Goal: Check status

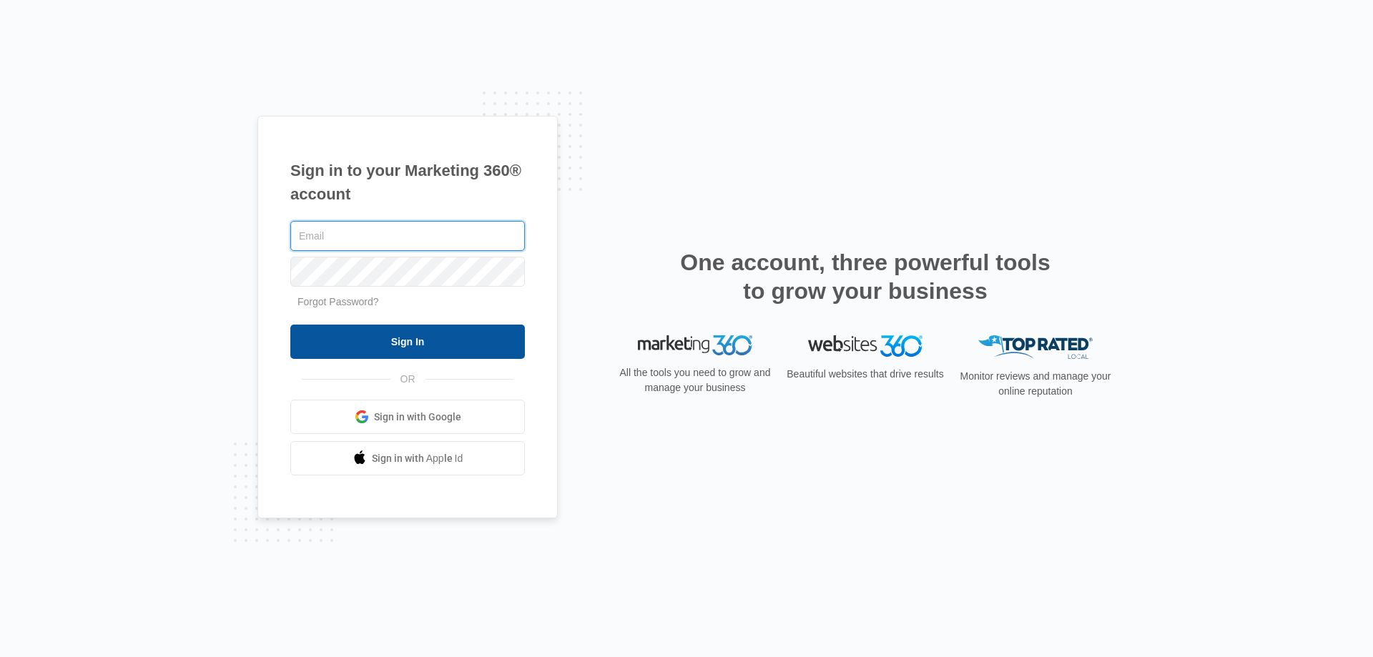
type input "[PERSON_NAME][EMAIL_ADDRESS][DOMAIN_NAME]"
click at [451, 331] on input "Sign In" at bounding box center [407, 342] width 235 height 34
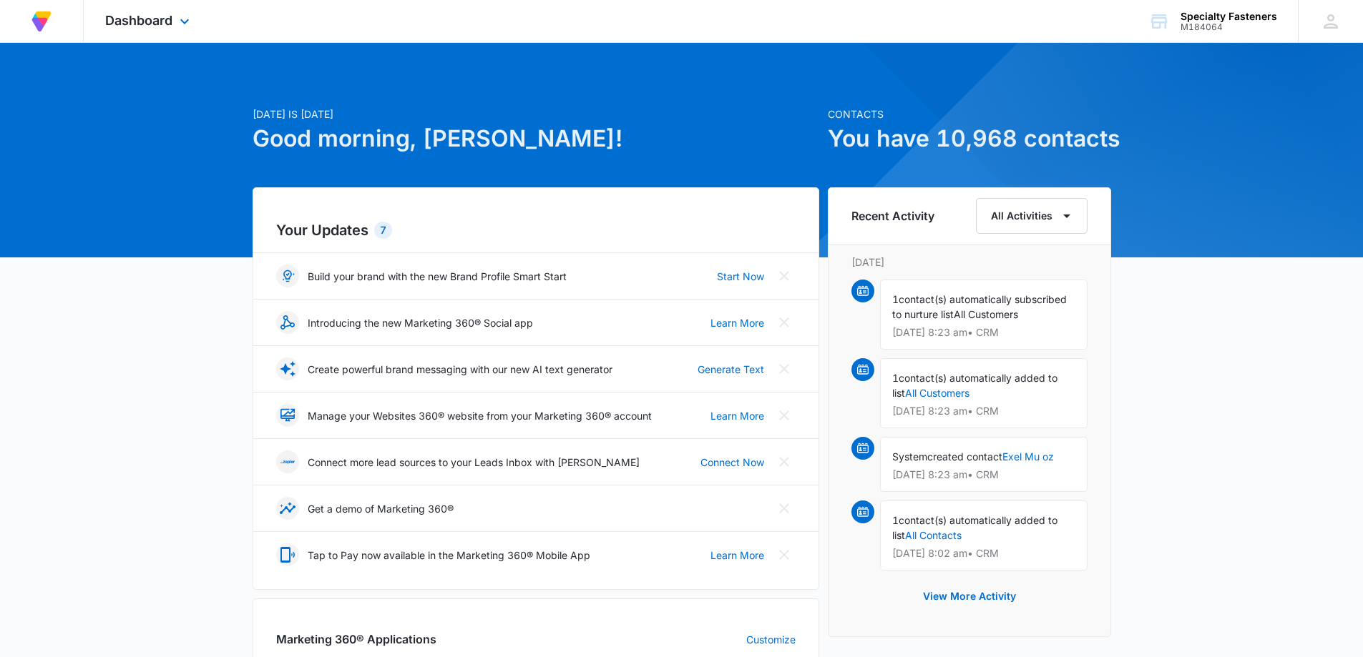
click at [173, 19] on div "Dashboard Apps Reputation Websites Forms CRM Email Social Shop Payments Content…" at bounding box center [149, 21] width 131 height 42
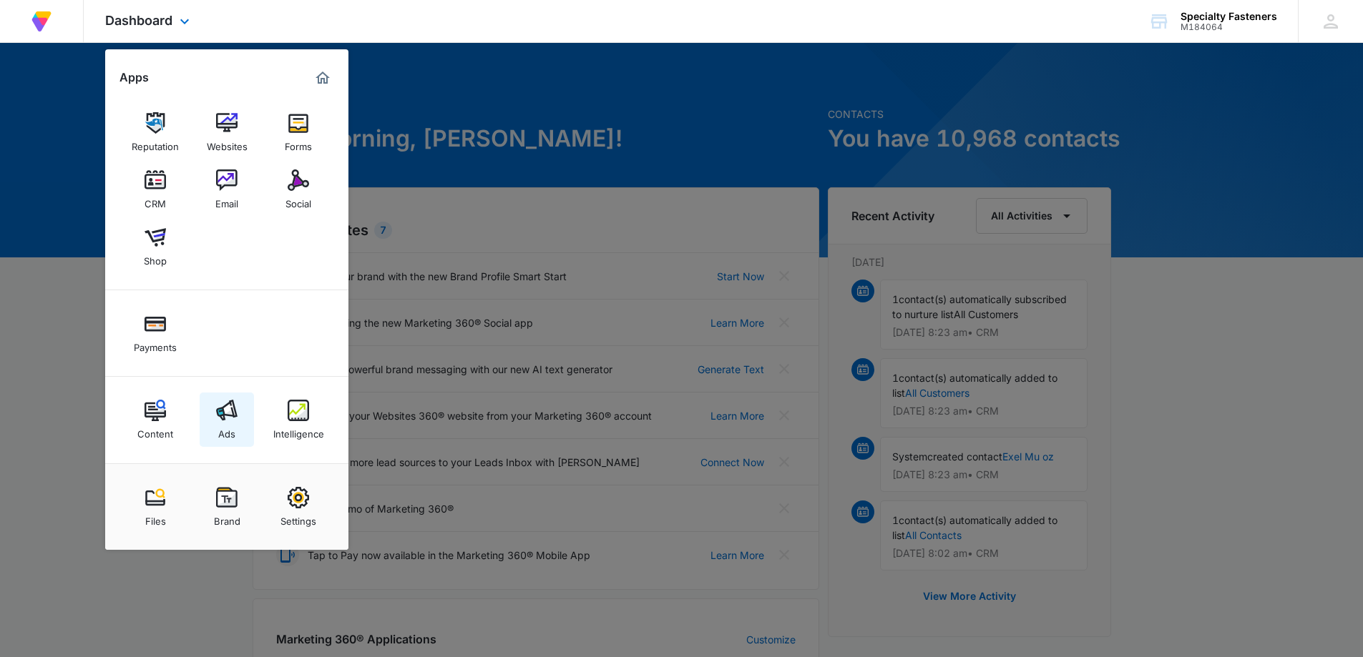
click at [231, 411] on img at bounding box center [226, 410] width 21 height 21
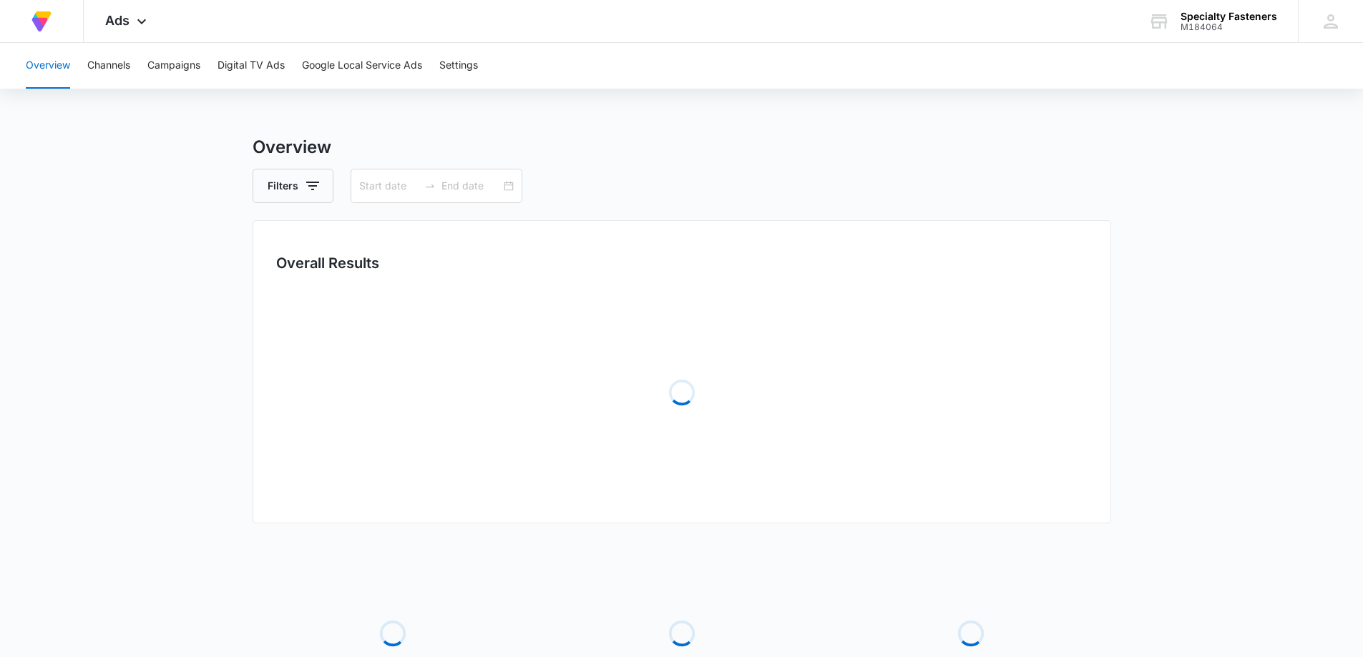
type input "[DATE]"
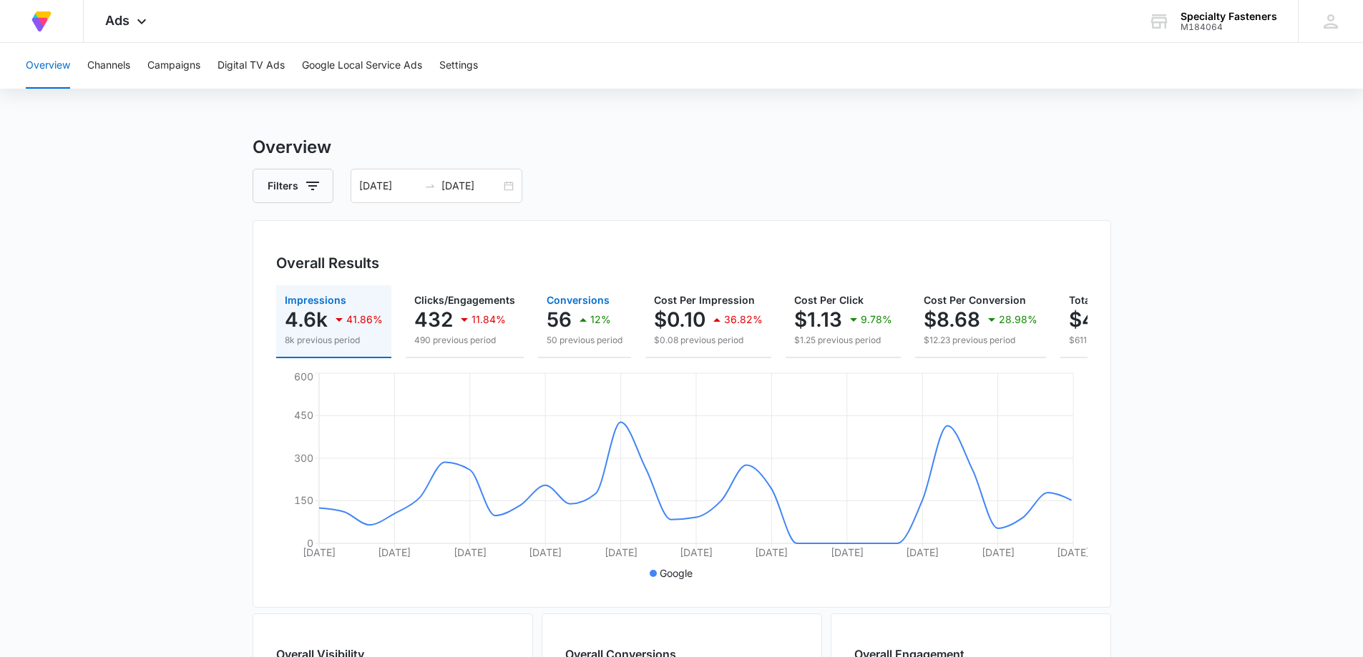
click at [581, 320] on icon "button" at bounding box center [582, 320] width 7 height 4
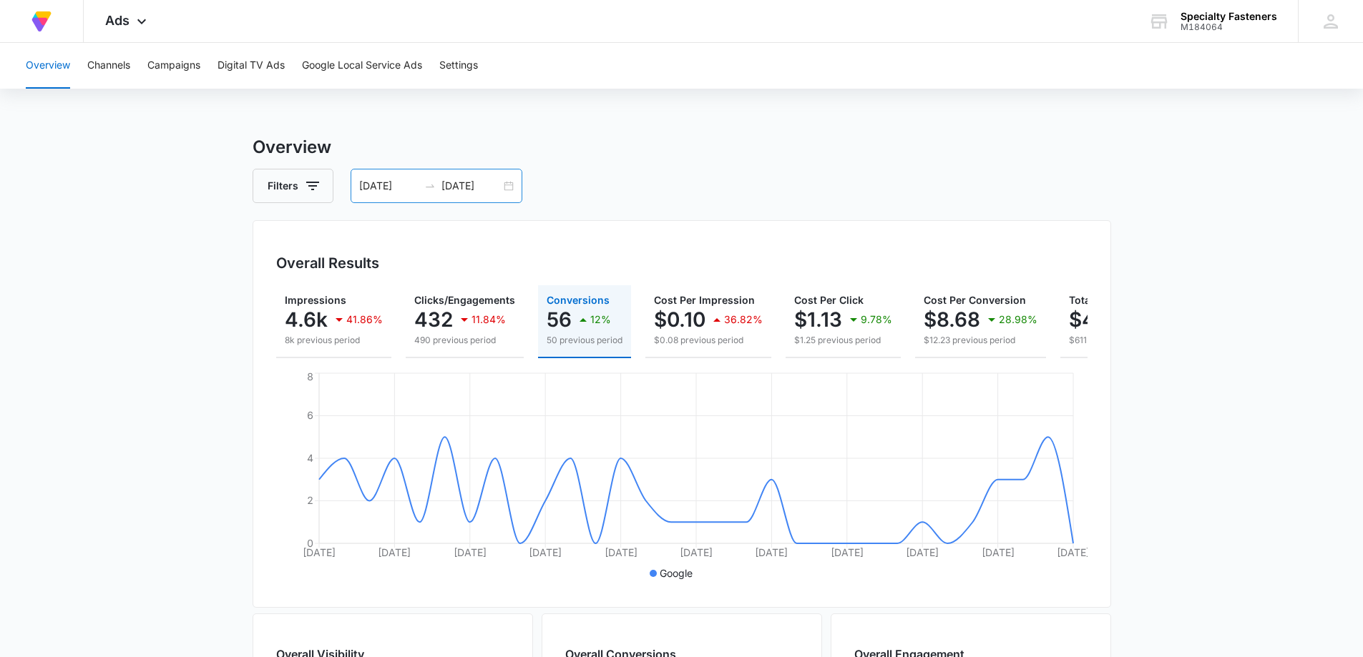
click at [510, 185] on div "[DATE] [DATE]" at bounding box center [436, 186] width 172 height 34
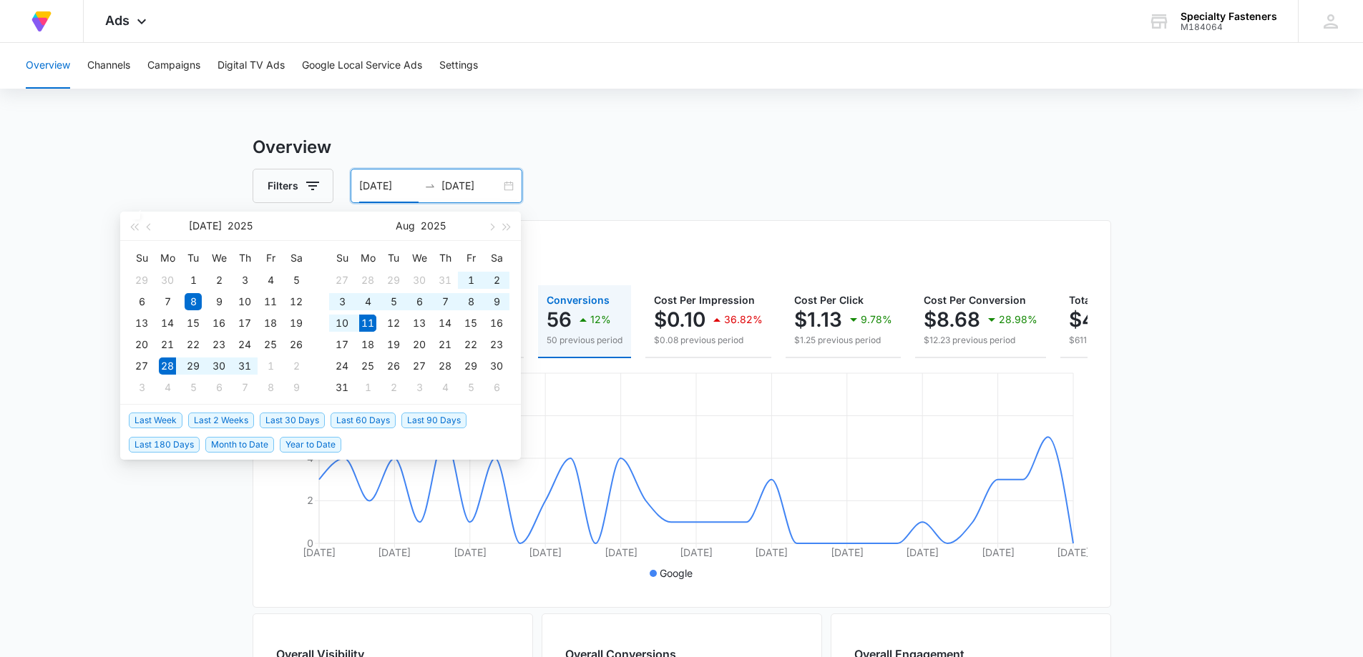
click at [227, 426] on span "Last 2 Weeks" at bounding box center [221, 421] width 66 height 16
type input "[DATE]"
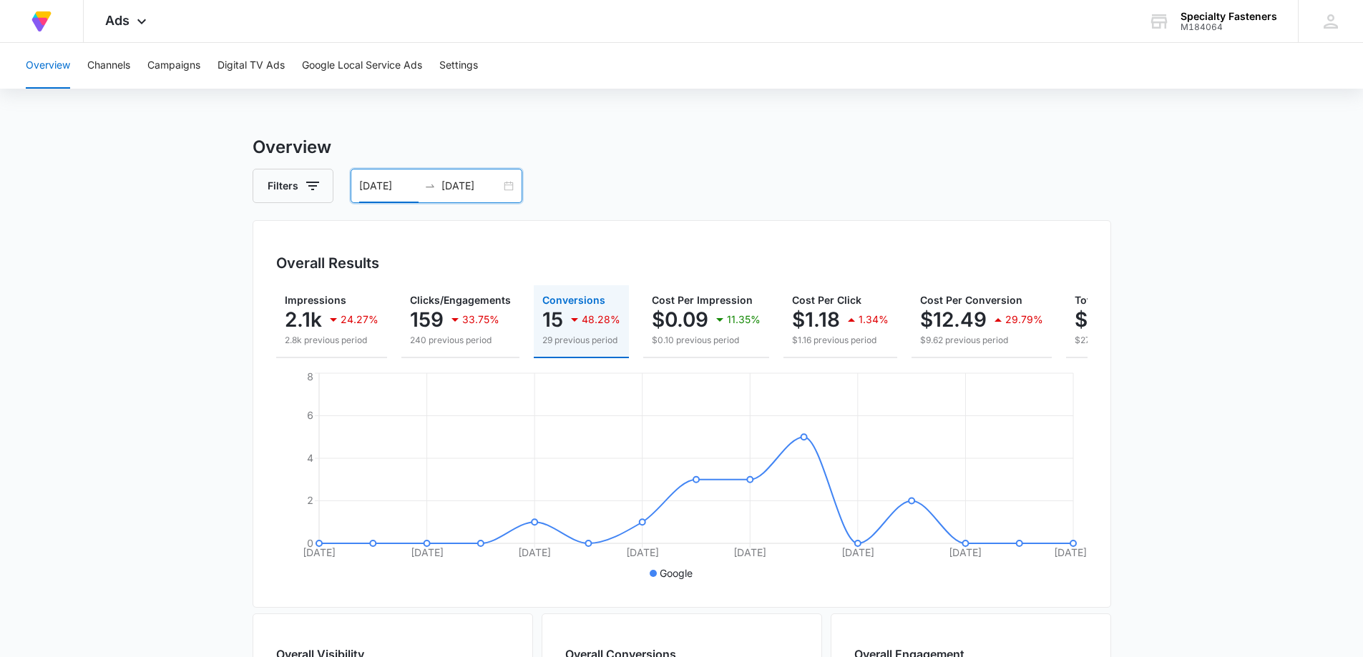
click at [502, 187] on div "[DATE] [DATE]" at bounding box center [436, 186] width 172 height 34
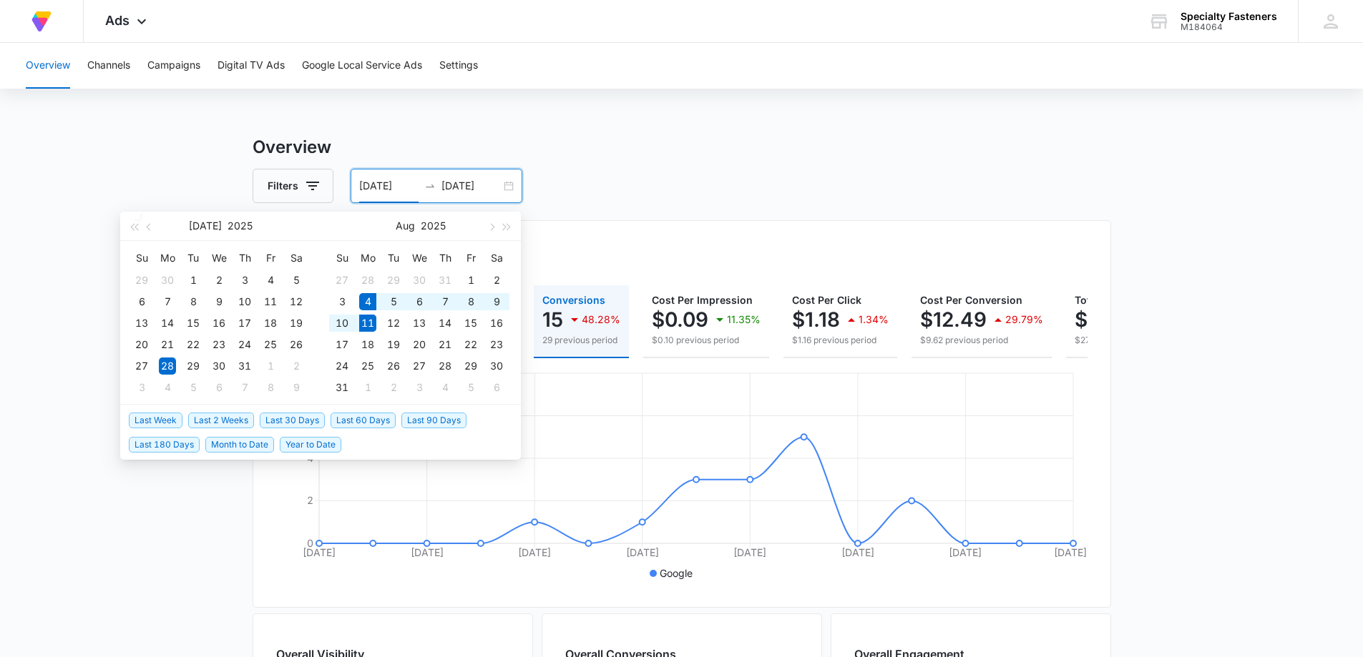
click at [150, 421] on span "Last Week" at bounding box center [156, 421] width 54 height 16
type input "[DATE]"
